Goal: Information Seeking & Learning: Learn about a topic

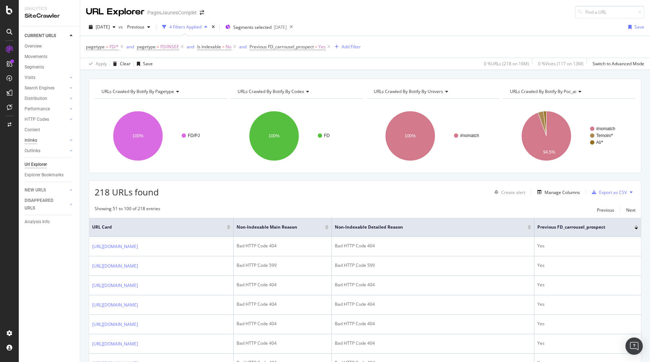
click at [37, 142] on div "Inlinks" at bounding box center [31, 141] width 13 height 8
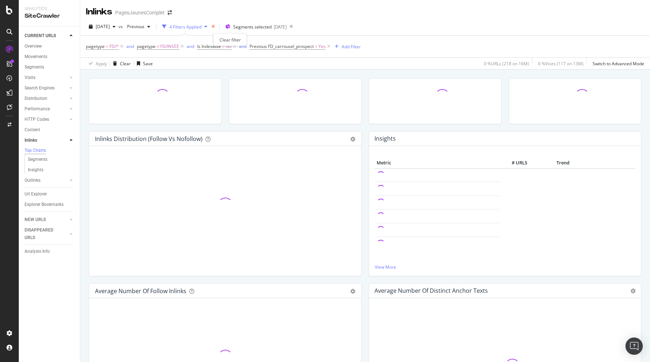
click at [215, 28] on icon "times" at bounding box center [213, 27] width 3 height 4
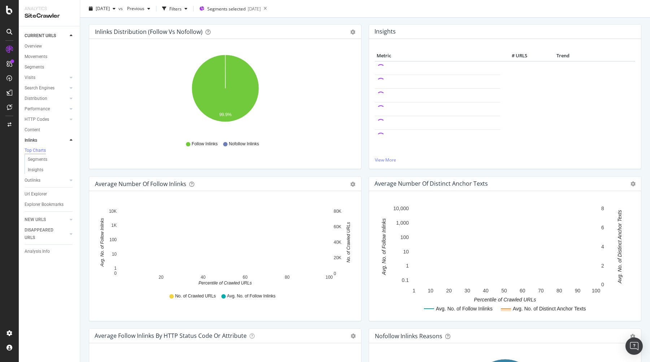
scroll to position [70, 0]
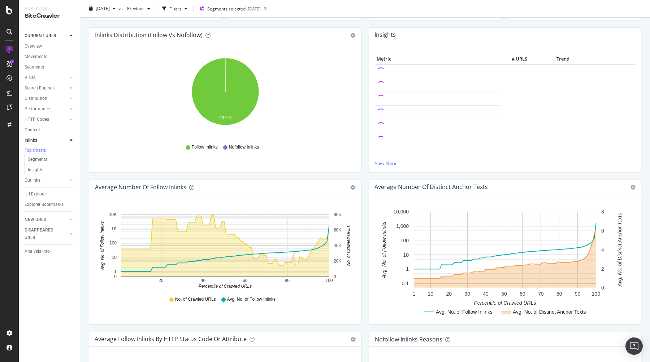
click at [41, 167] on div "Insights" at bounding box center [52, 169] width 55 height 9
click at [40, 171] on div "Insights" at bounding box center [36, 170] width 16 height 8
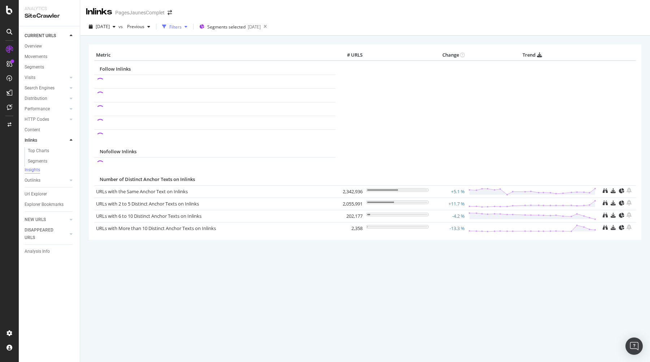
click at [182, 27] on div "Filters" at bounding box center [175, 27] width 12 height 6
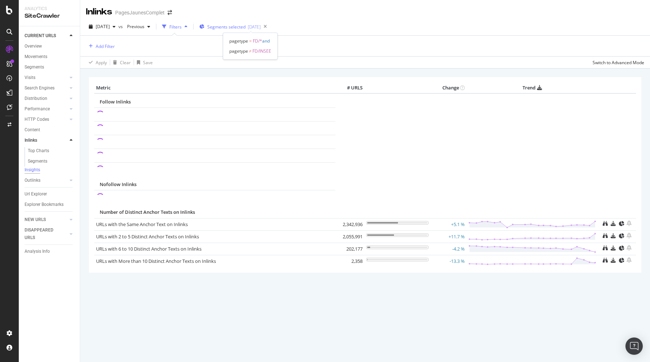
click at [245, 26] on span "Segments selected" at bounding box center [226, 27] width 38 height 6
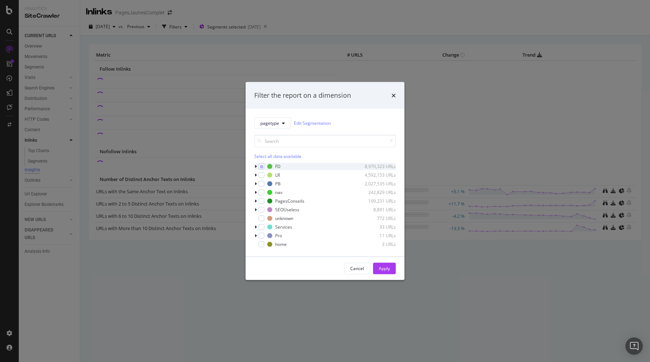
click at [257, 165] on div "modal" at bounding box center [256, 166] width 4 height 7
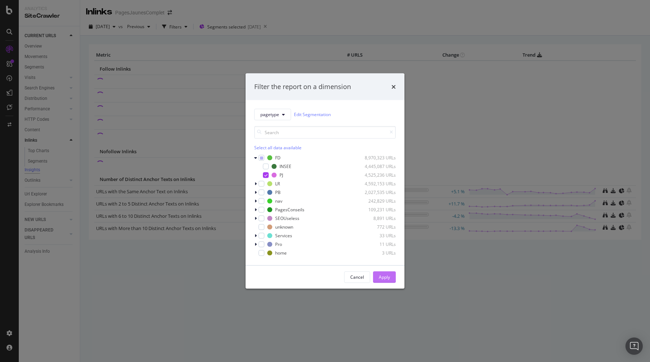
click at [382, 278] on div "Apply" at bounding box center [384, 277] width 11 height 6
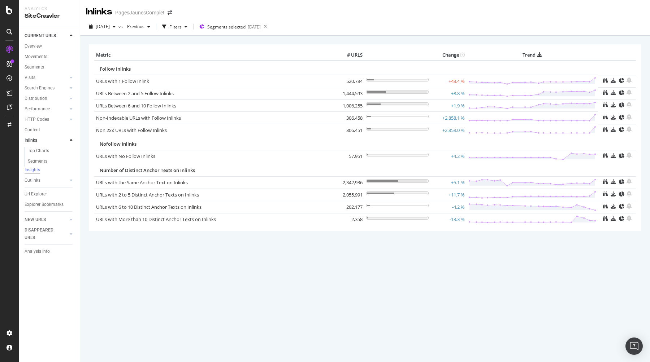
click at [430, 292] on div "× Metric # URLS Change Trend Follow Inlinks URLs with 1 Follow Inlink 520,784 +…" at bounding box center [365, 199] width 570 height 327
